Goal: Task Accomplishment & Management: Use online tool/utility

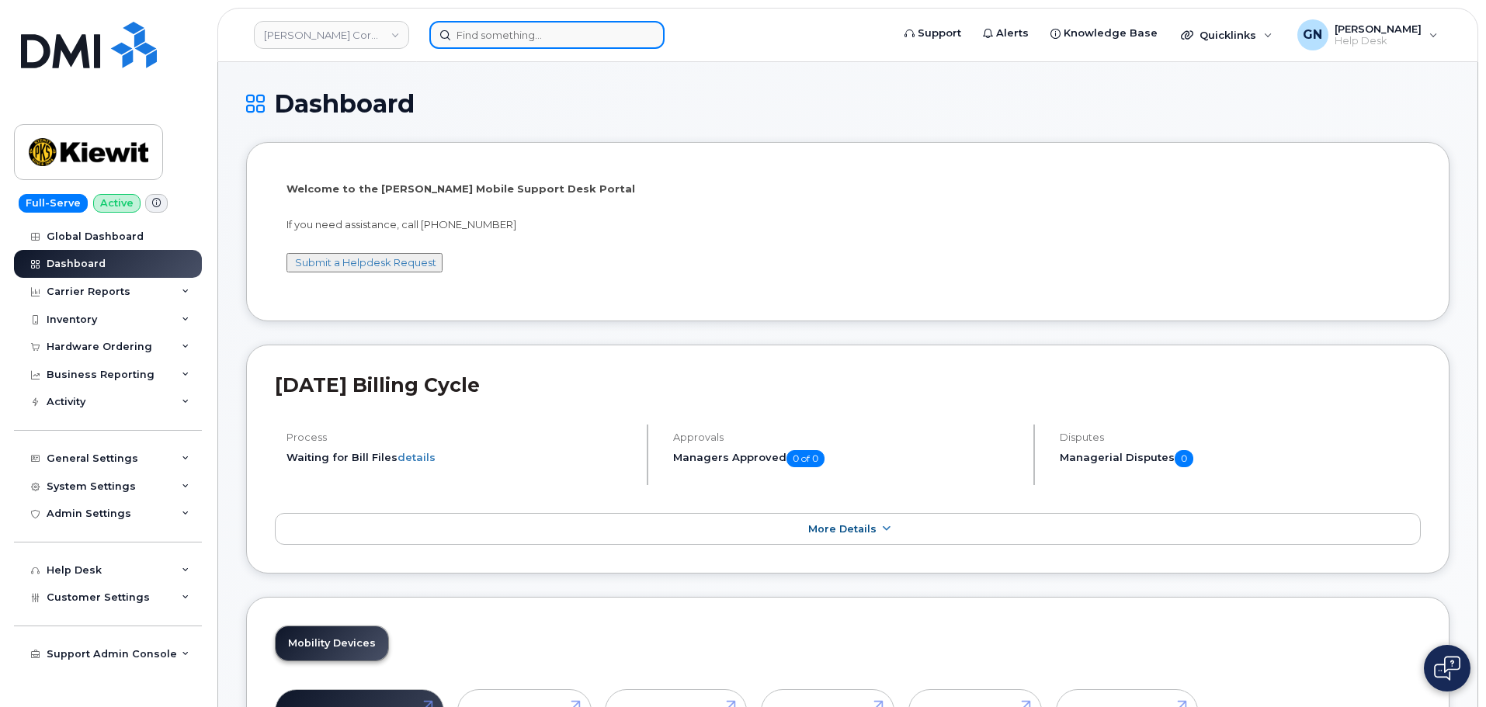
click at [484, 40] on input at bounding box center [546, 35] width 235 height 28
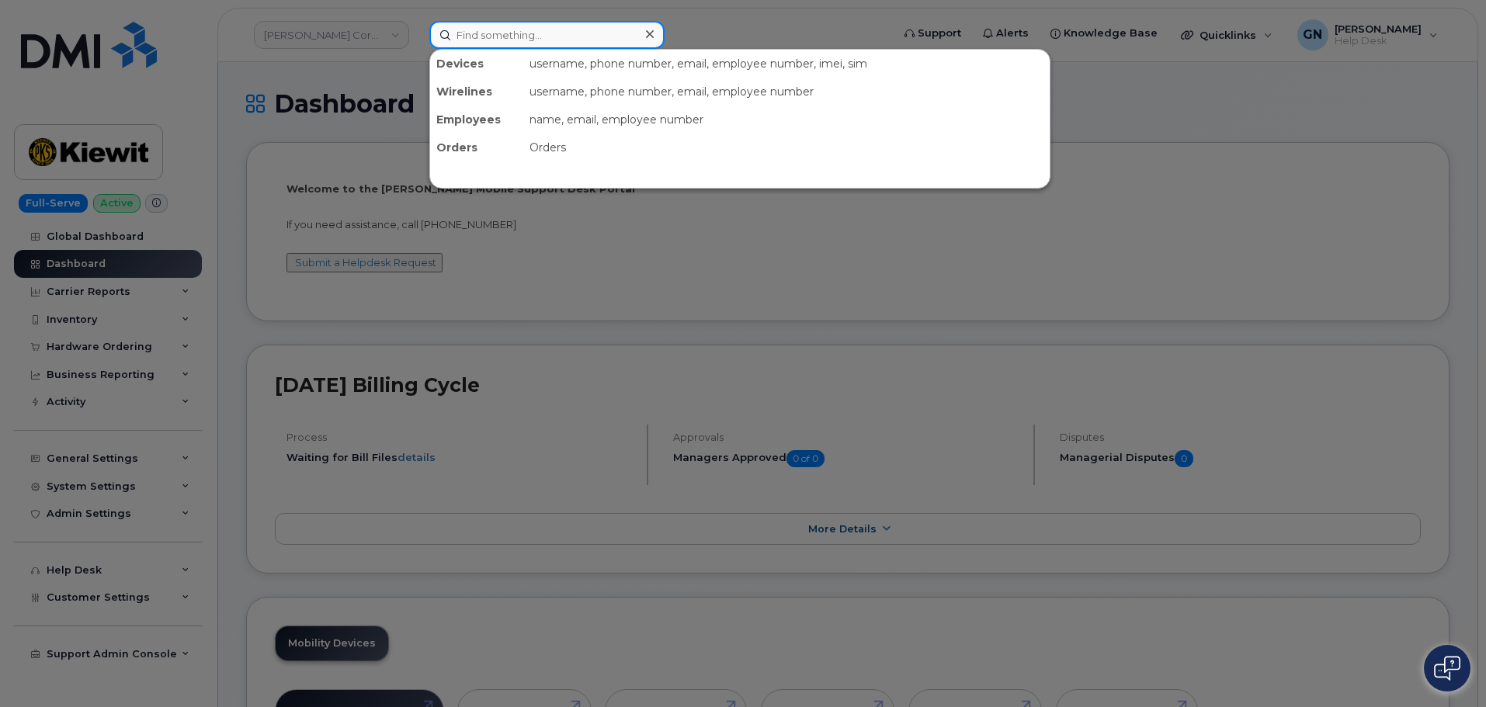
paste input "297995"
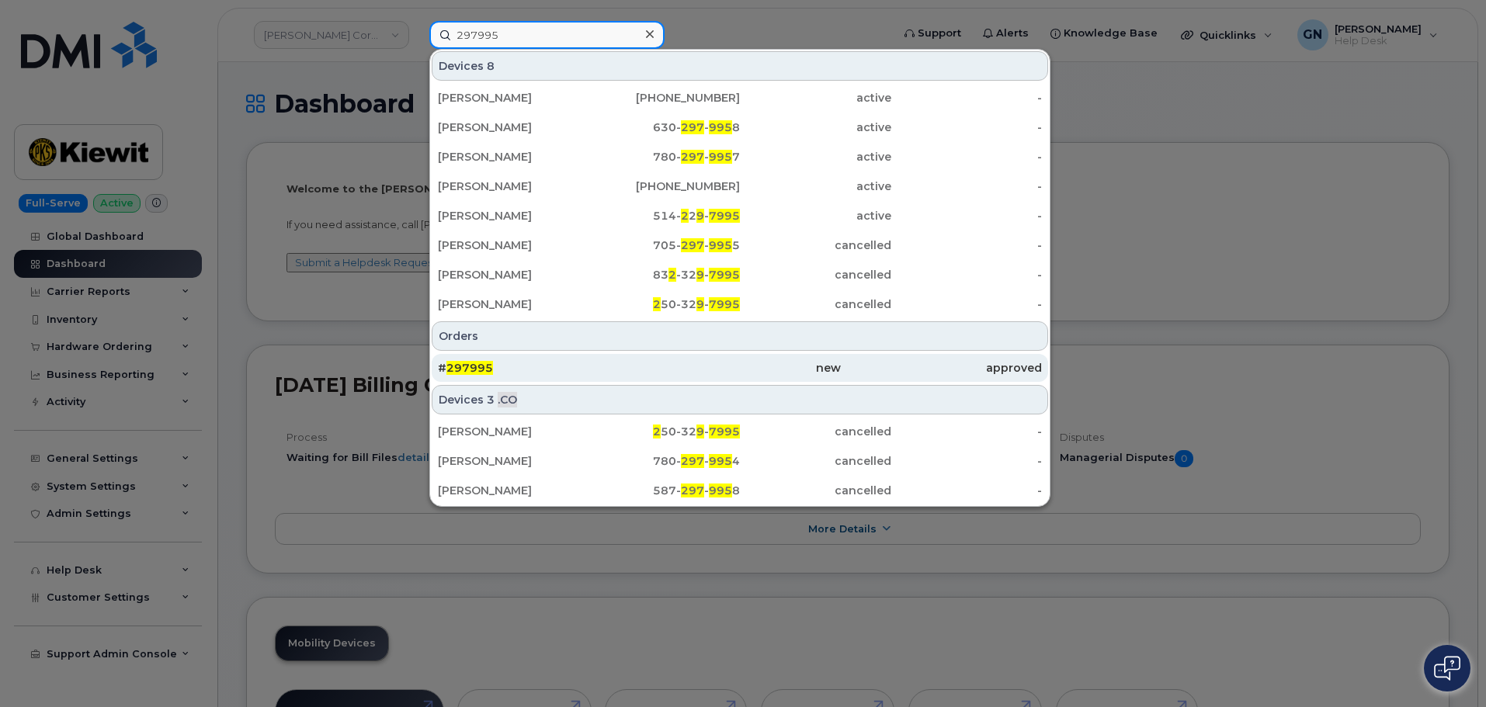
type input "297995"
click at [522, 363] on div "# 297995" at bounding box center [538, 368] width 201 height 16
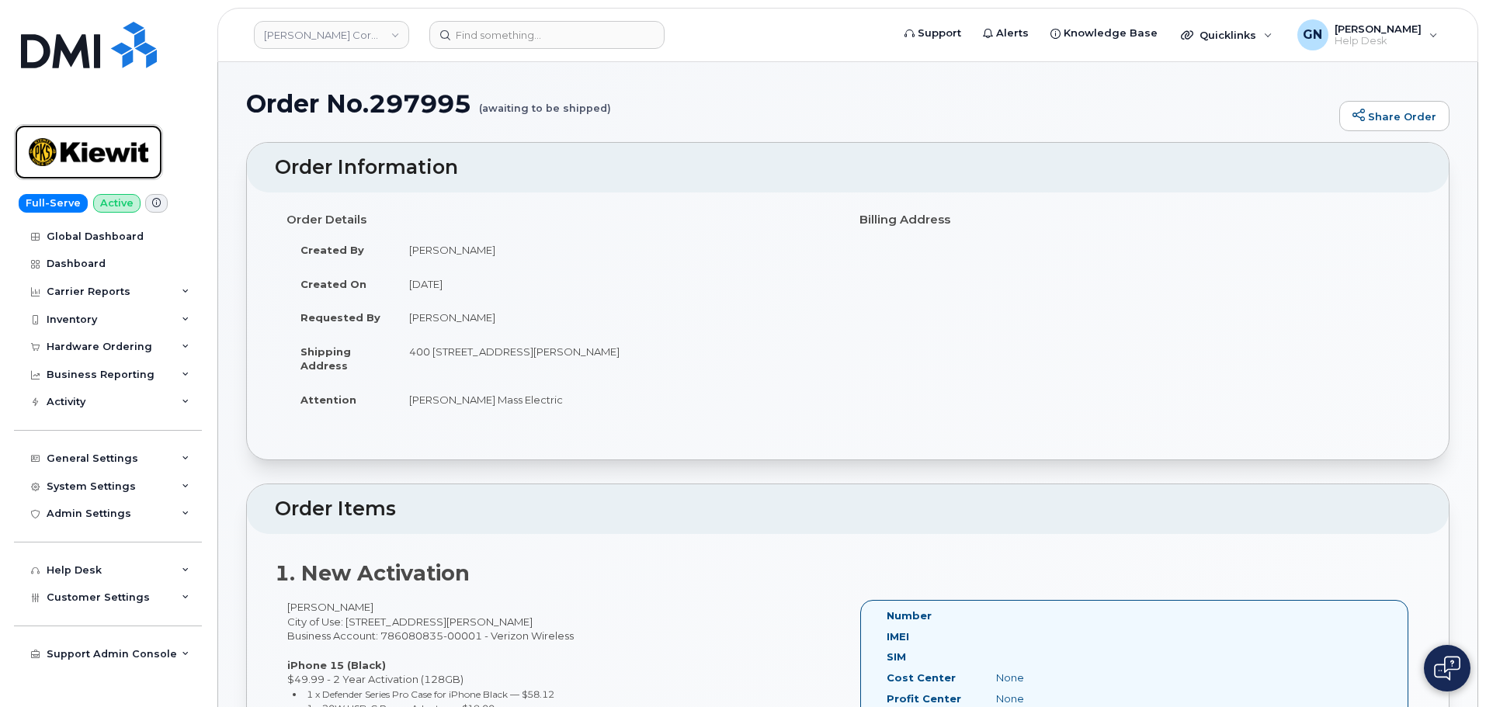
click at [125, 148] on img at bounding box center [89, 152] width 120 height 45
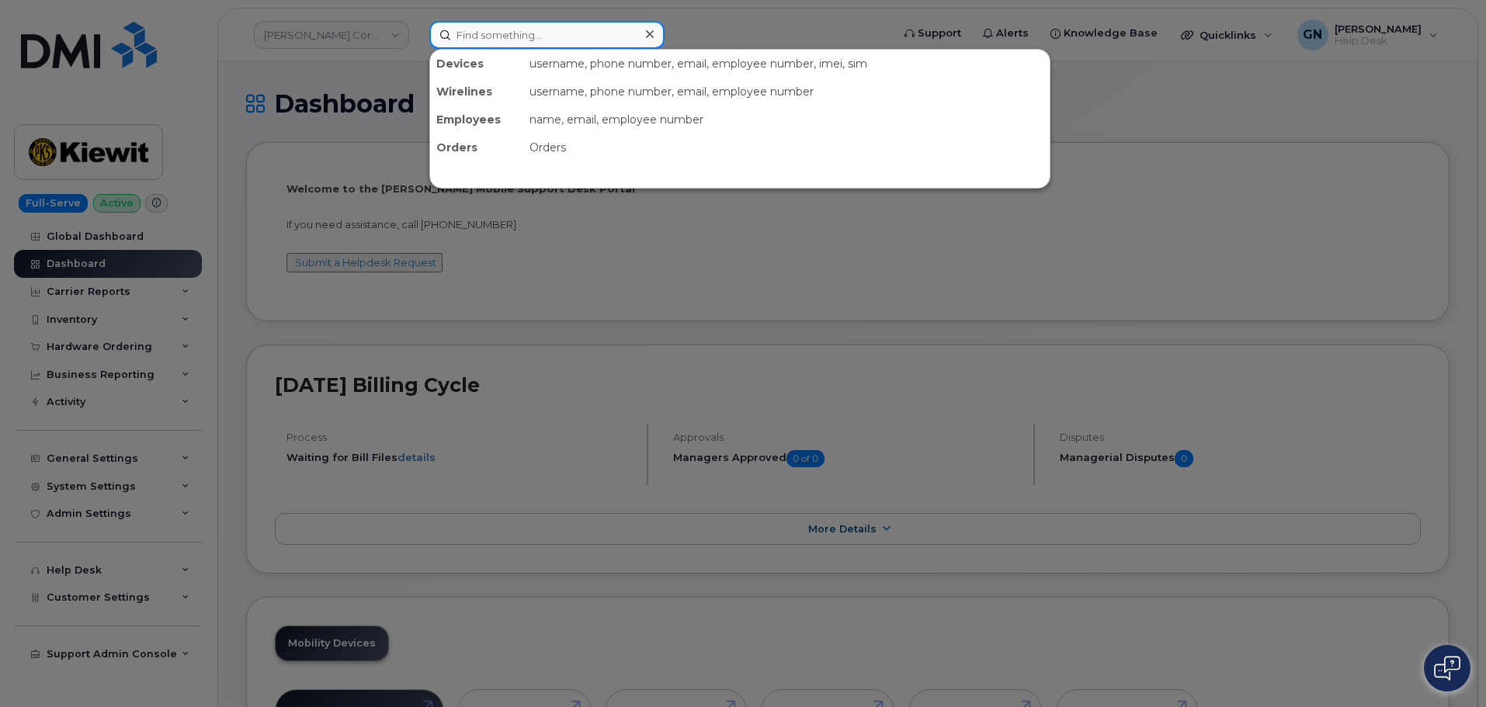
drag, startPoint x: 509, startPoint y: 37, endPoint x: 499, endPoint y: 38, distance: 10.1
click at [510, 37] on input at bounding box center [546, 35] width 235 height 28
paste input "3652926576"
type input "3652926576"
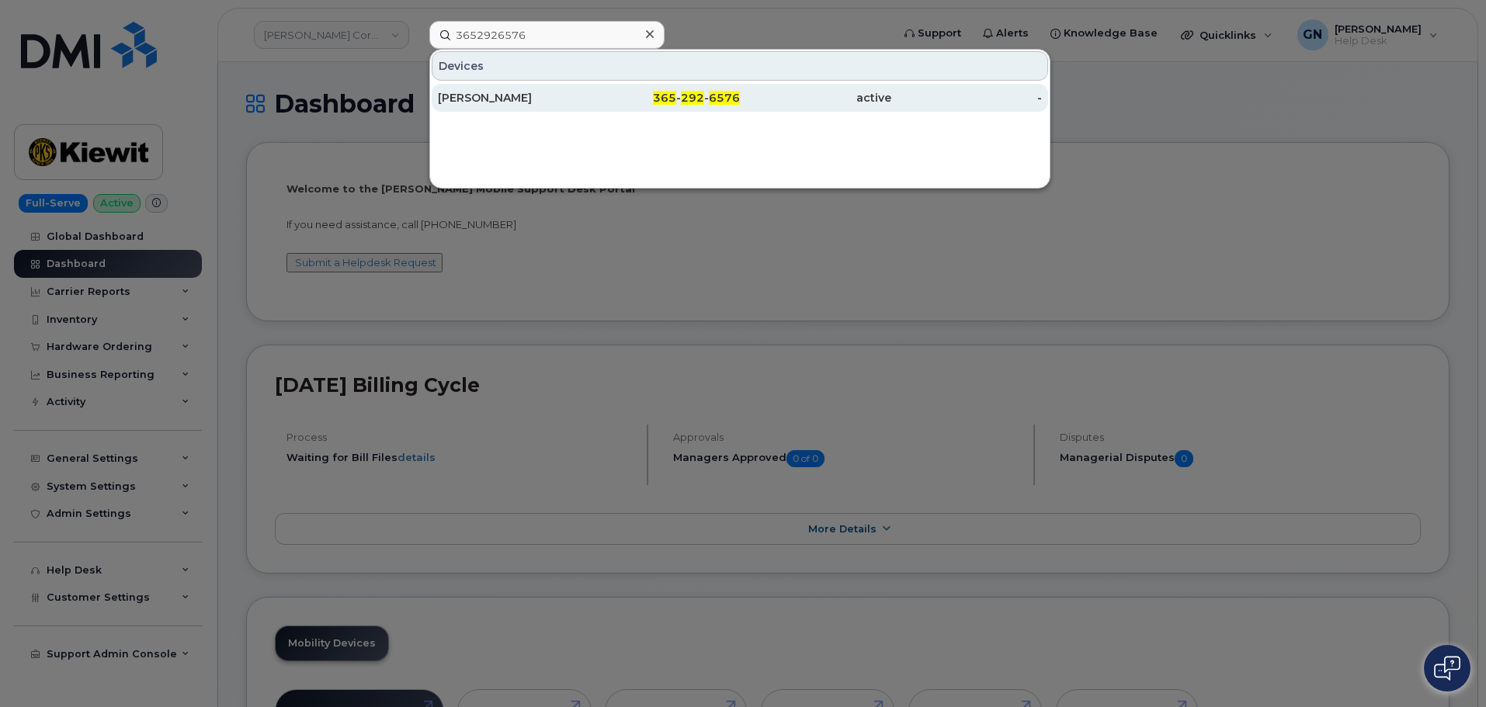
click at [554, 100] on div "[PERSON_NAME]" at bounding box center [513, 98] width 151 height 16
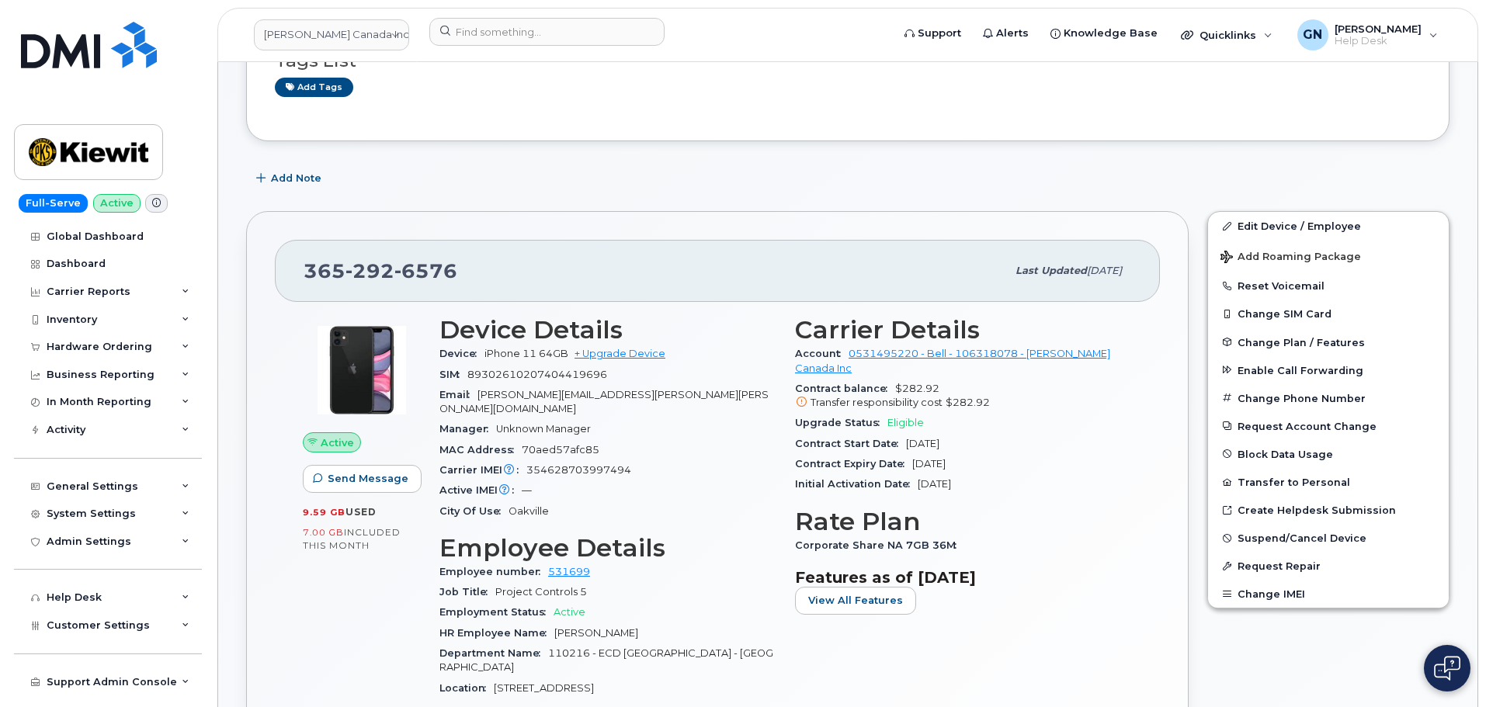
scroll to position [233, 0]
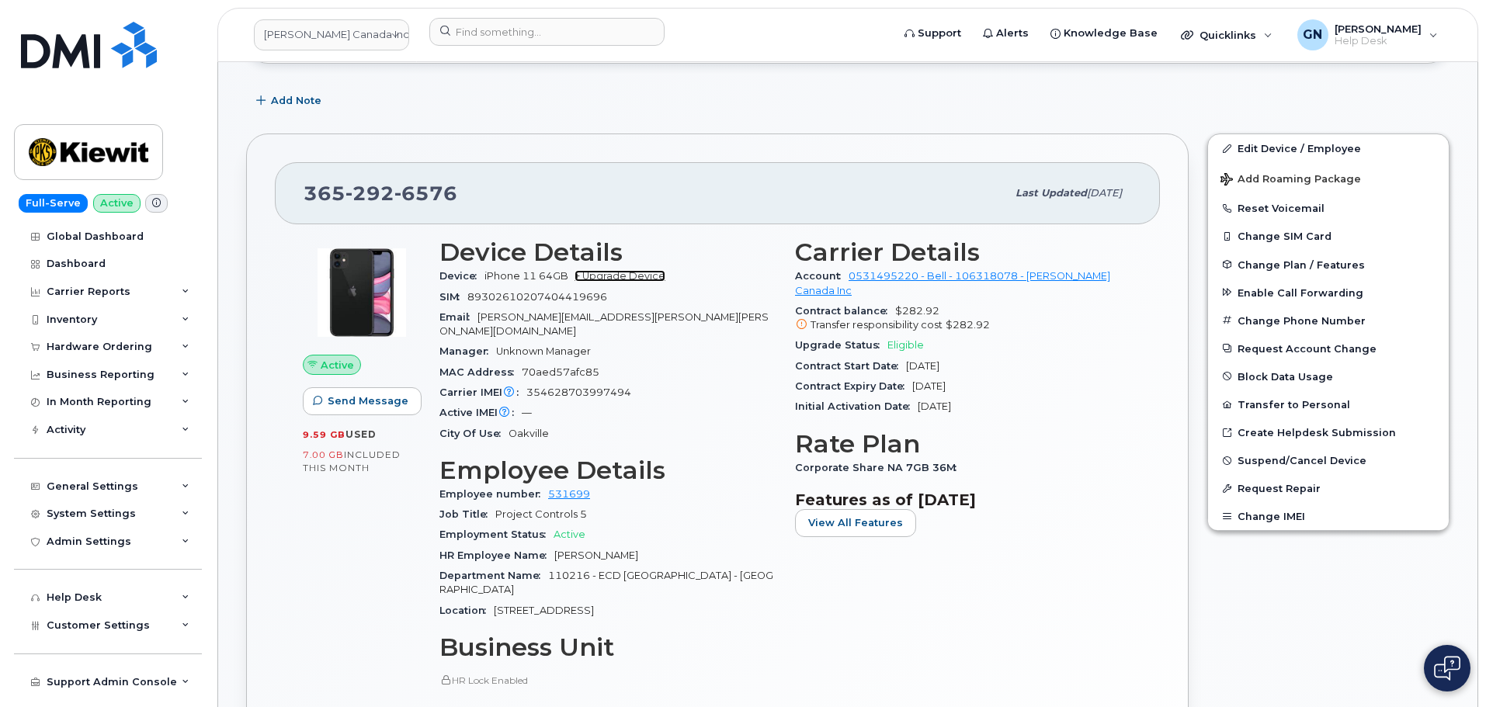
click at [627, 273] on link "+ Upgrade Device" at bounding box center [620, 276] width 91 height 12
click at [107, 147] on img at bounding box center [89, 152] width 120 height 45
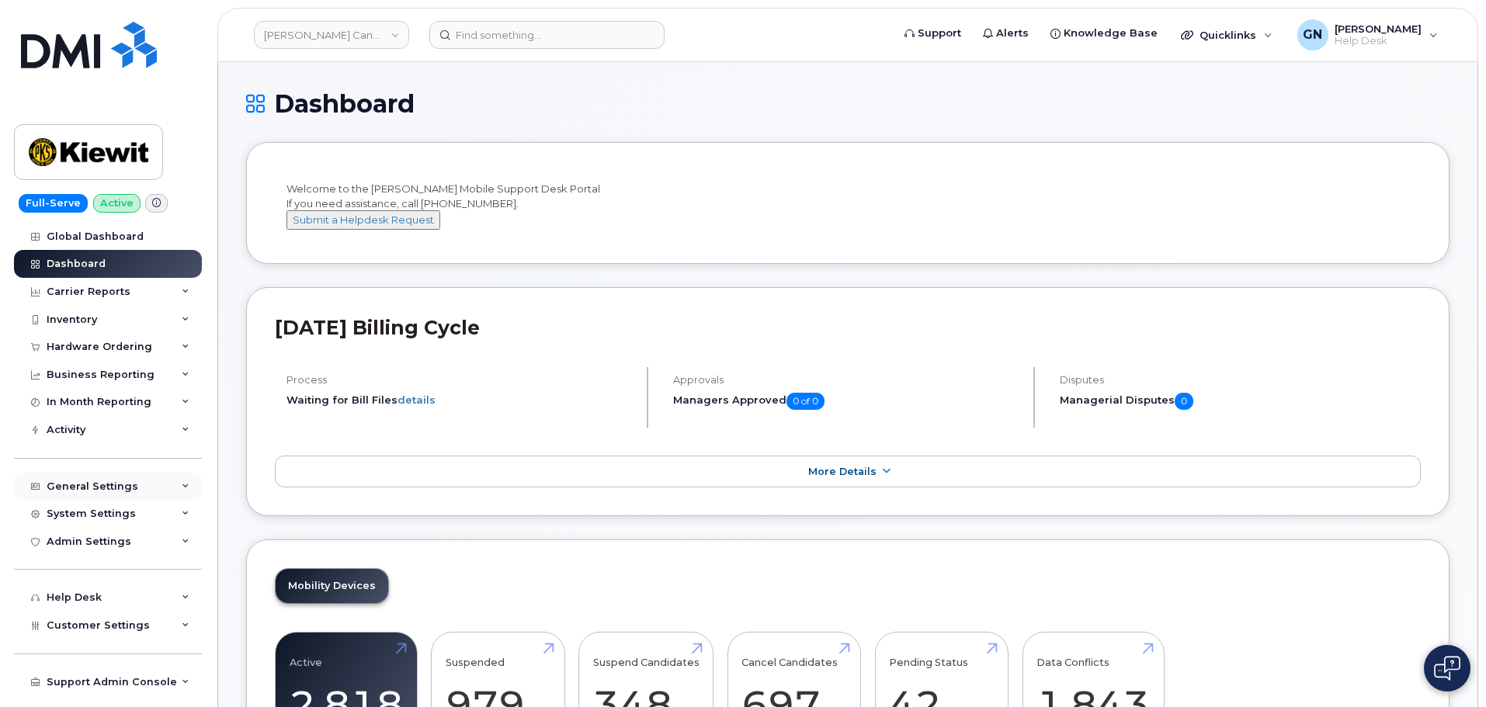
click at [184, 487] on icon at bounding box center [186, 487] width 8 height 8
click at [182, 484] on icon at bounding box center [186, 487] width 8 height 8
